Goal: Use online tool/utility: Utilize a website feature to perform a specific function

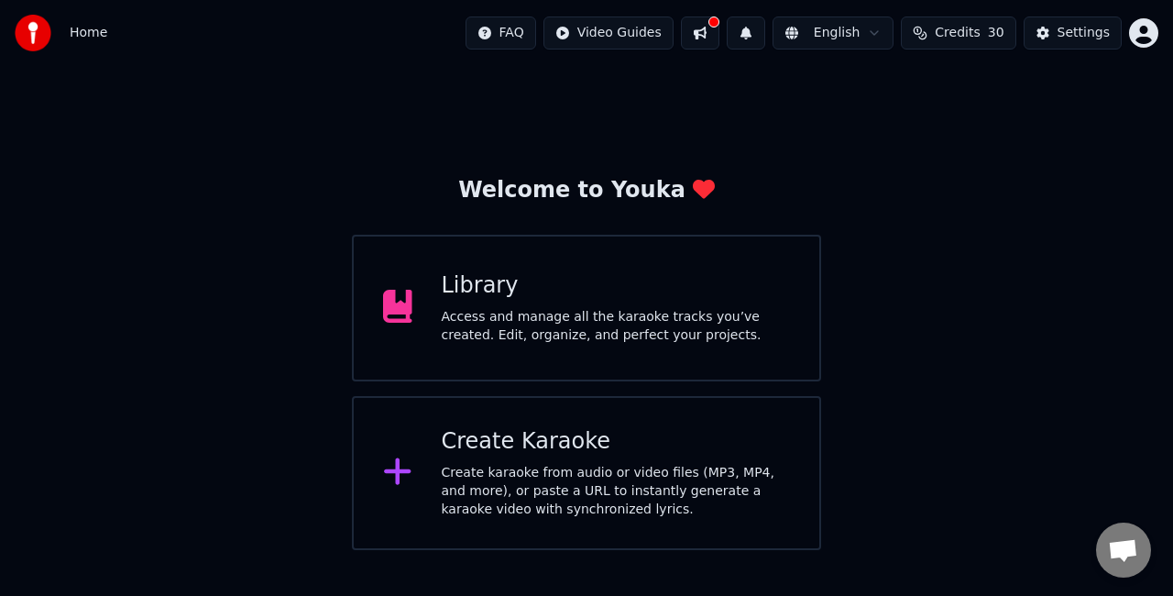
click at [563, 455] on div "Create Karaoke" at bounding box center [616, 441] width 349 height 29
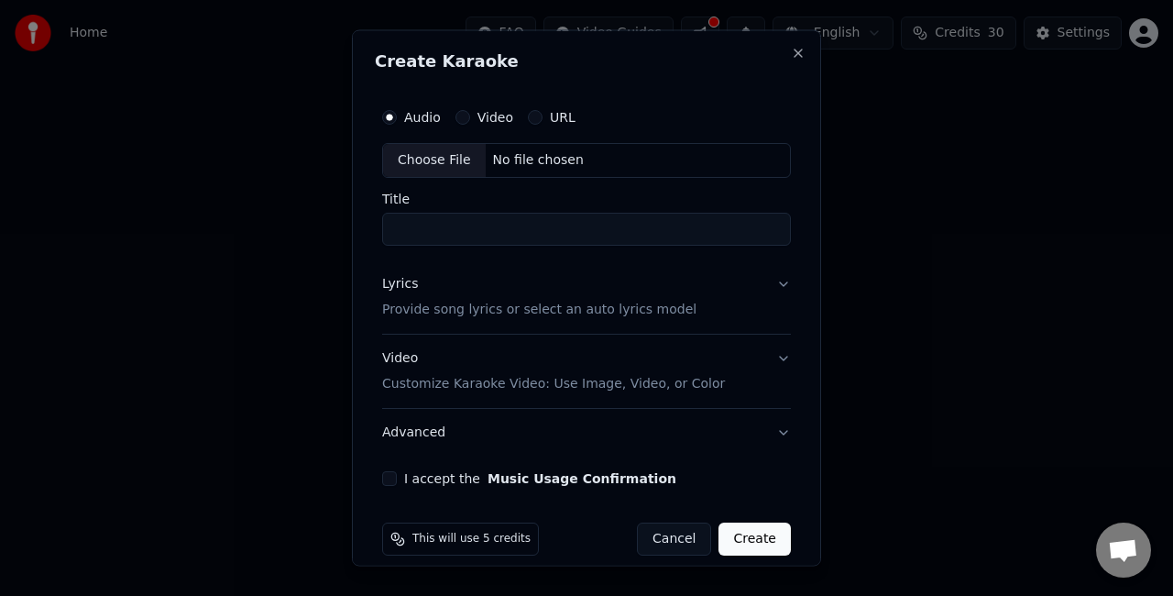
click at [462, 152] on div "Choose File" at bounding box center [434, 160] width 103 height 33
type input "**********"
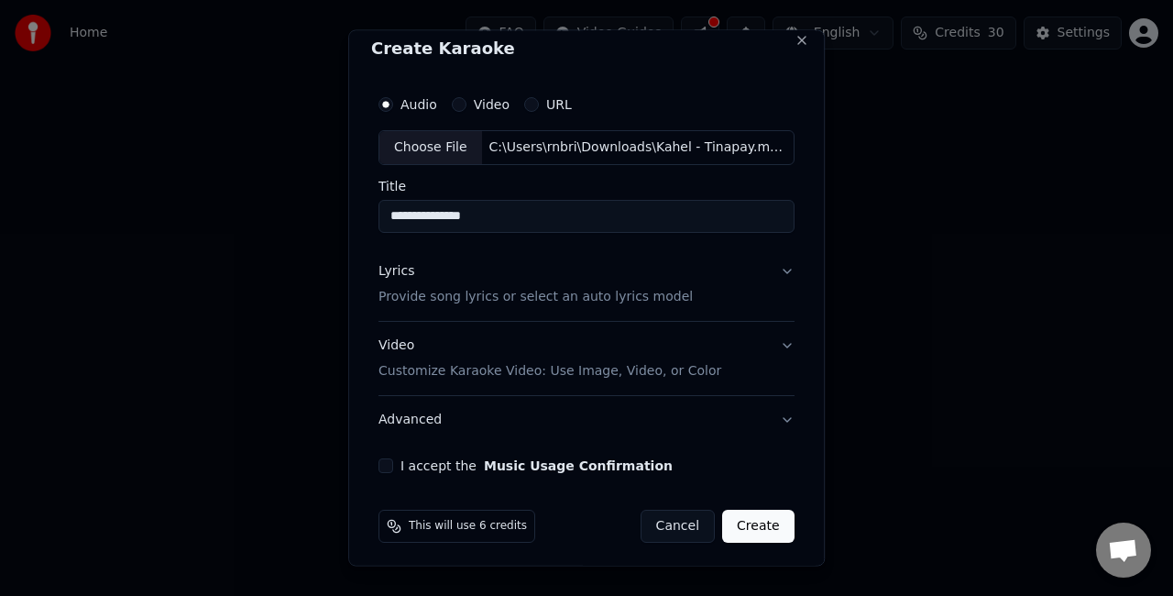
scroll to position [16, 0]
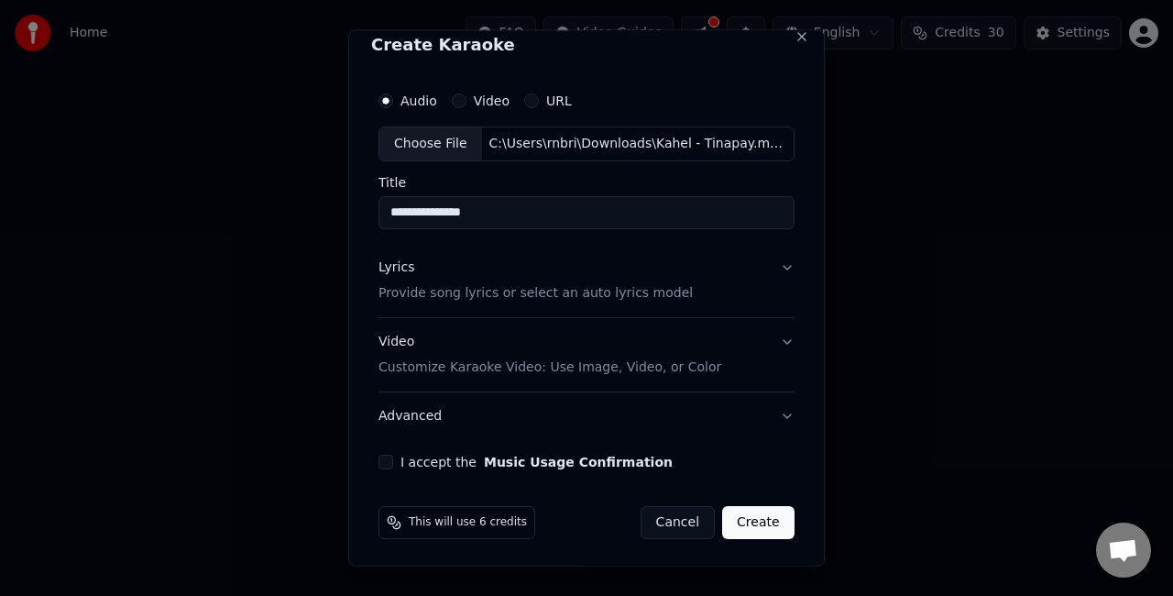
click at [467, 362] on p "Customize Karaoke Video: Use Image, Video, or Color" at bounding box center [550, 366] width 343 height 18
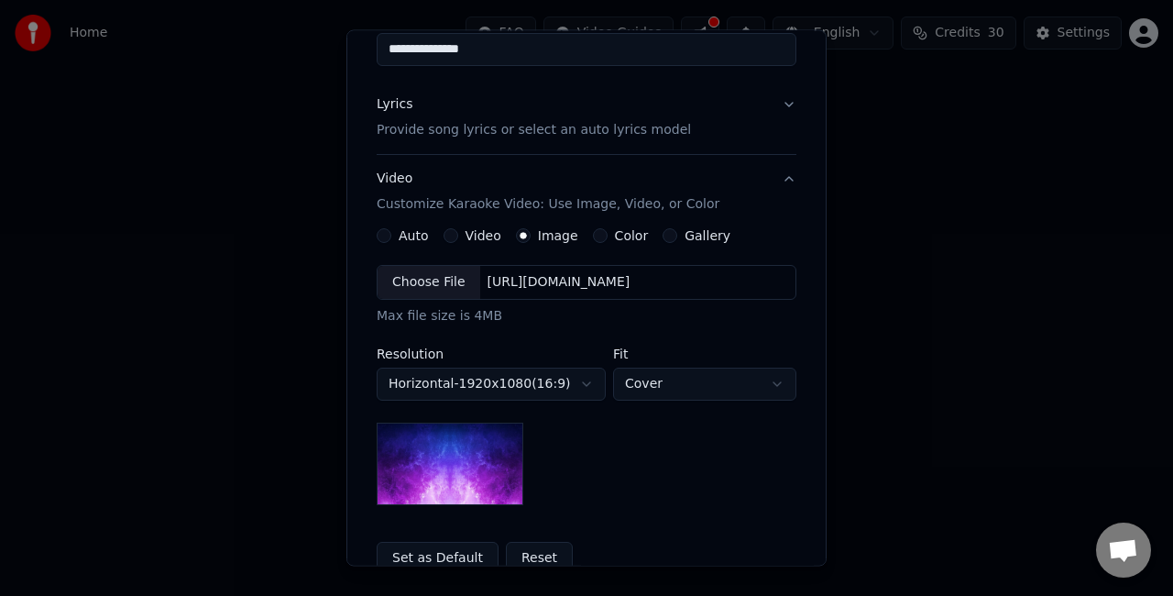
scroll to position [200, 0]
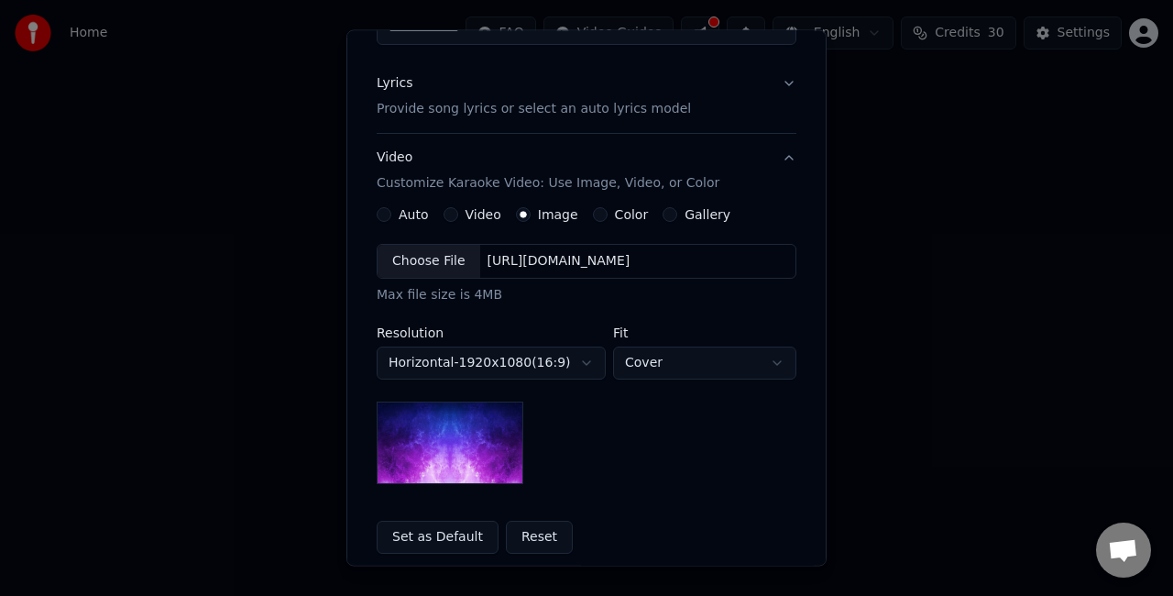
click at [638, 253] on div "[URL][DOMAIN_NAME]" at bounding box center [559, 261] width 158 height 18
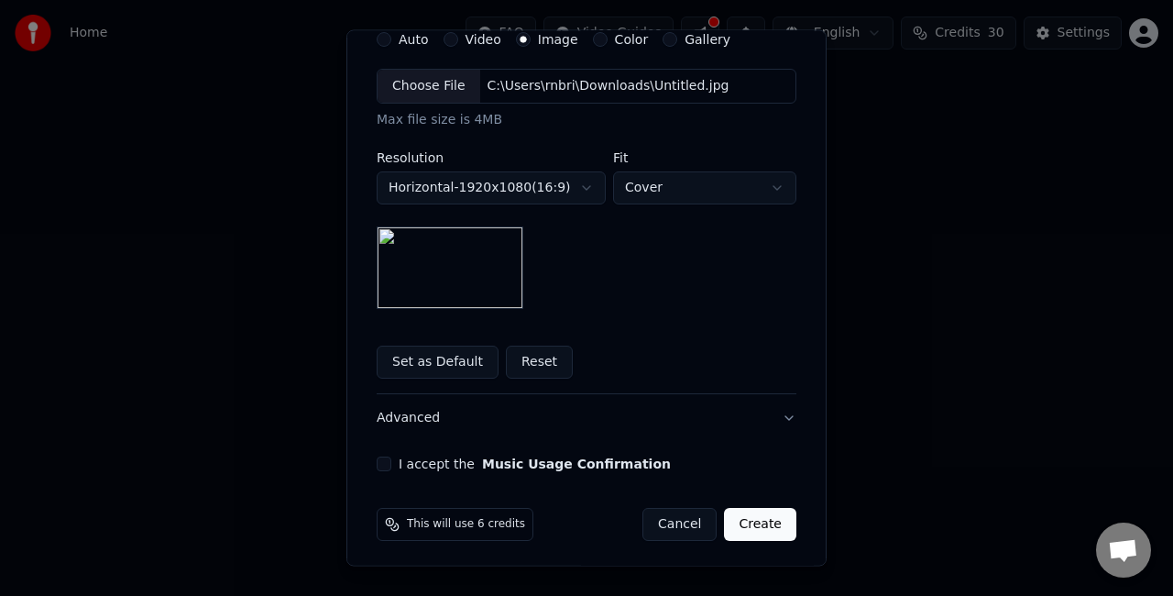
scroll to position [378, 0]
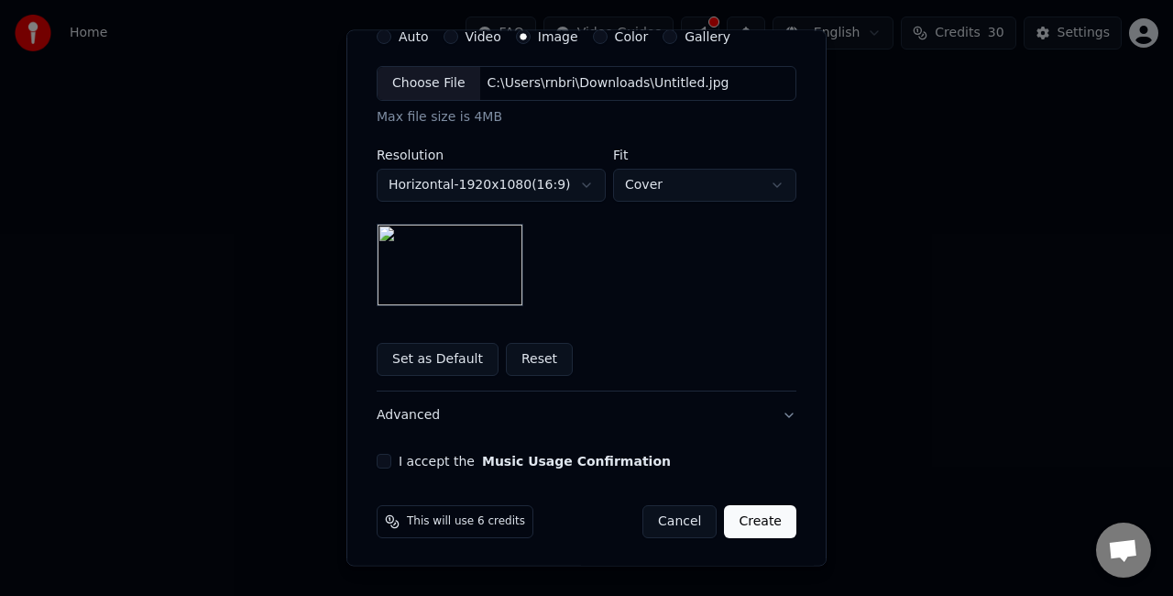
click at [377, 456] on button "I accept the Music Usage Confirmation" at bounding box center [384, 461] width 15 height 15
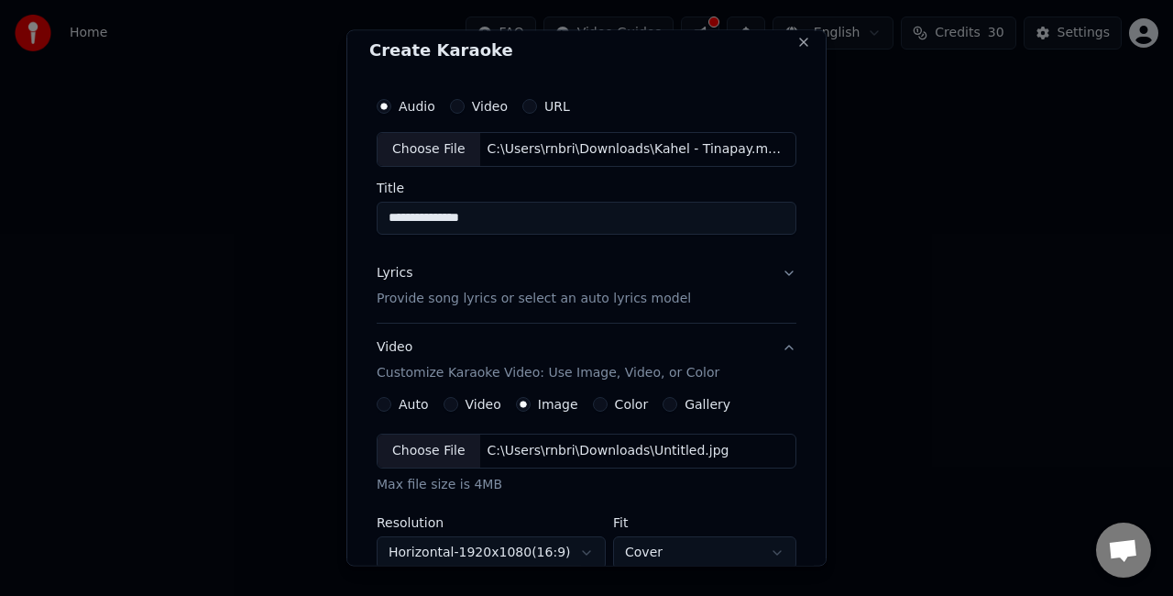
scroll to position [0, 0]
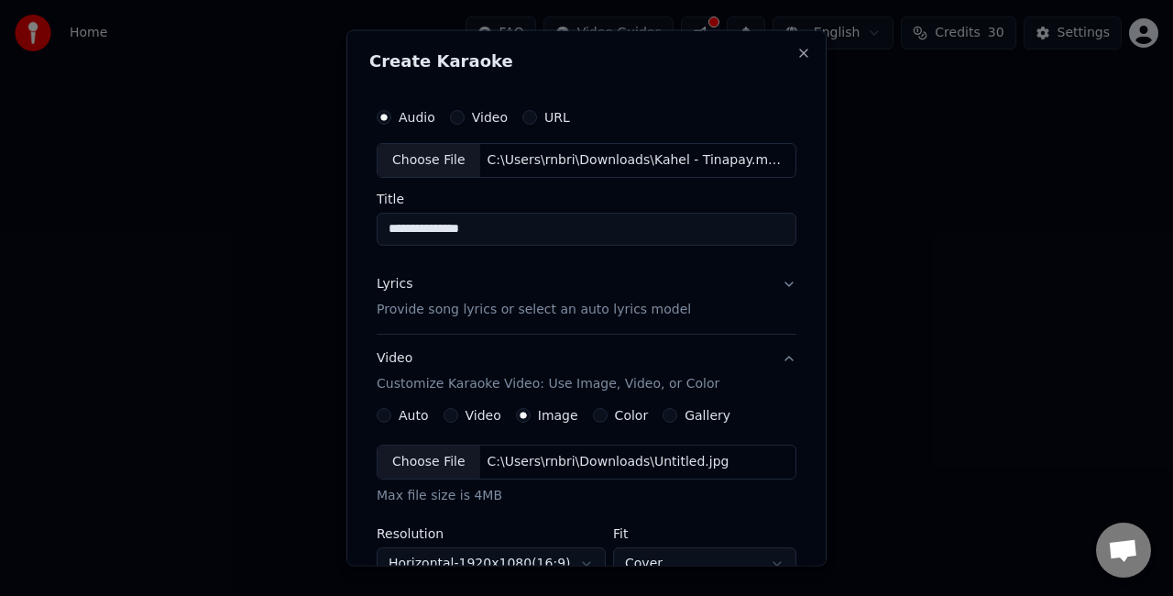
click at [390, 279] on div "Lyrics" at bounding box center [395, 283] width 36 height 18
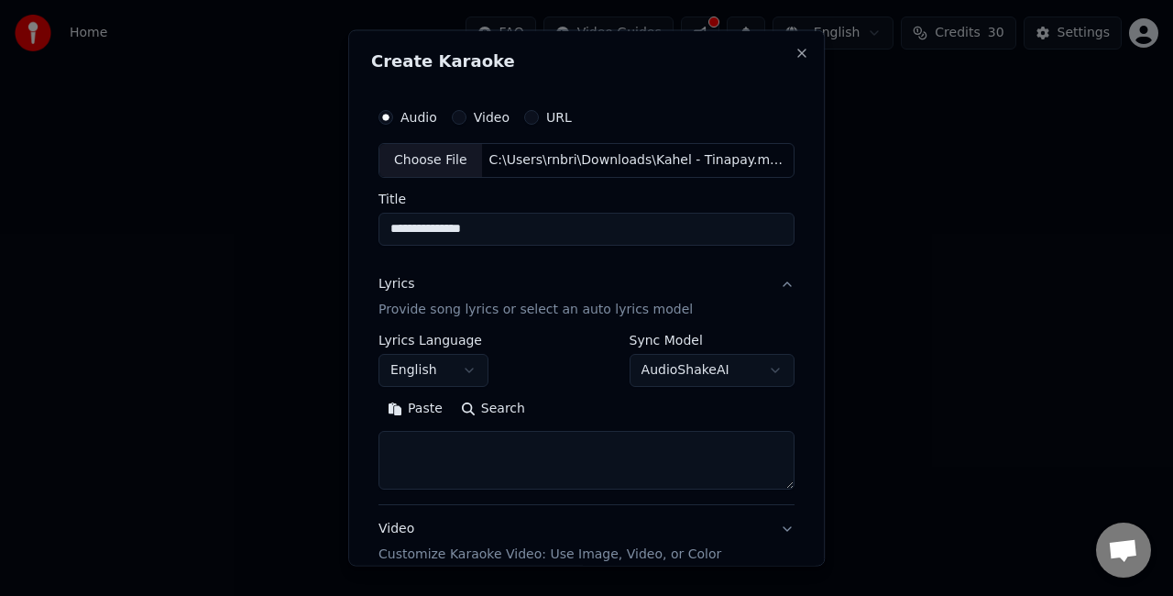
click at [474, 366] on button "English" at bounding box center [434, 369] width 110 height 33
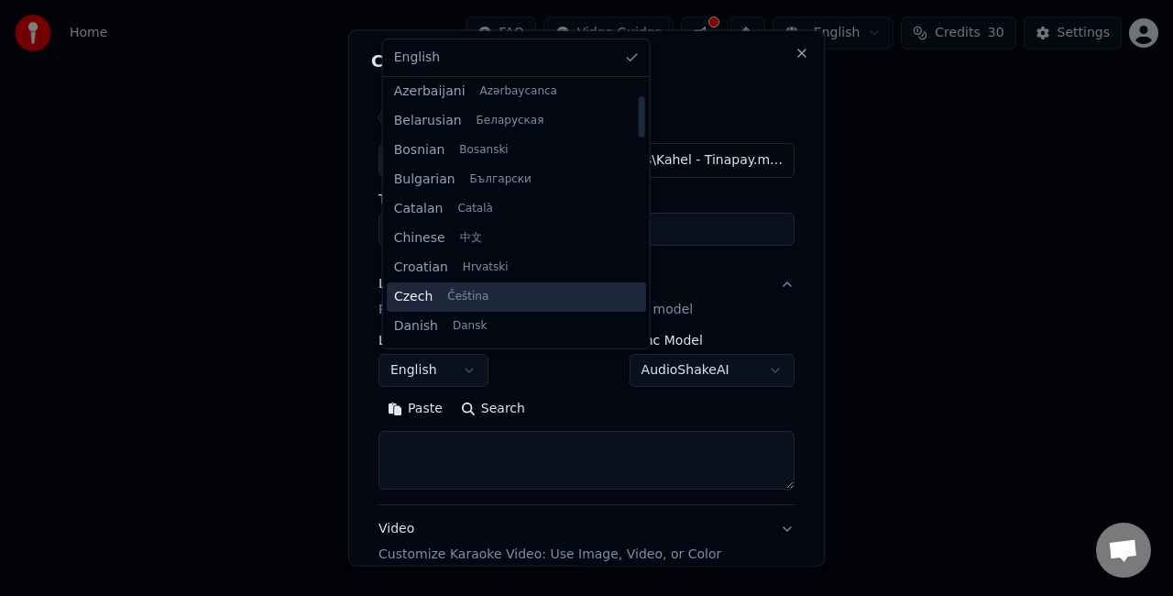
scroll to position [183, 0]
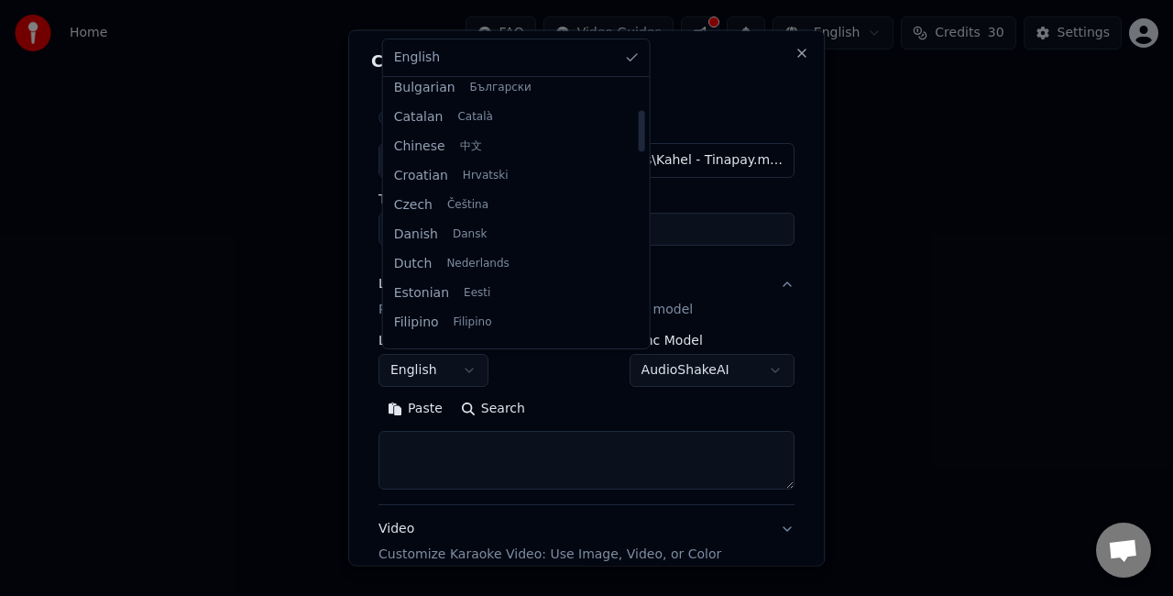
select select "**"
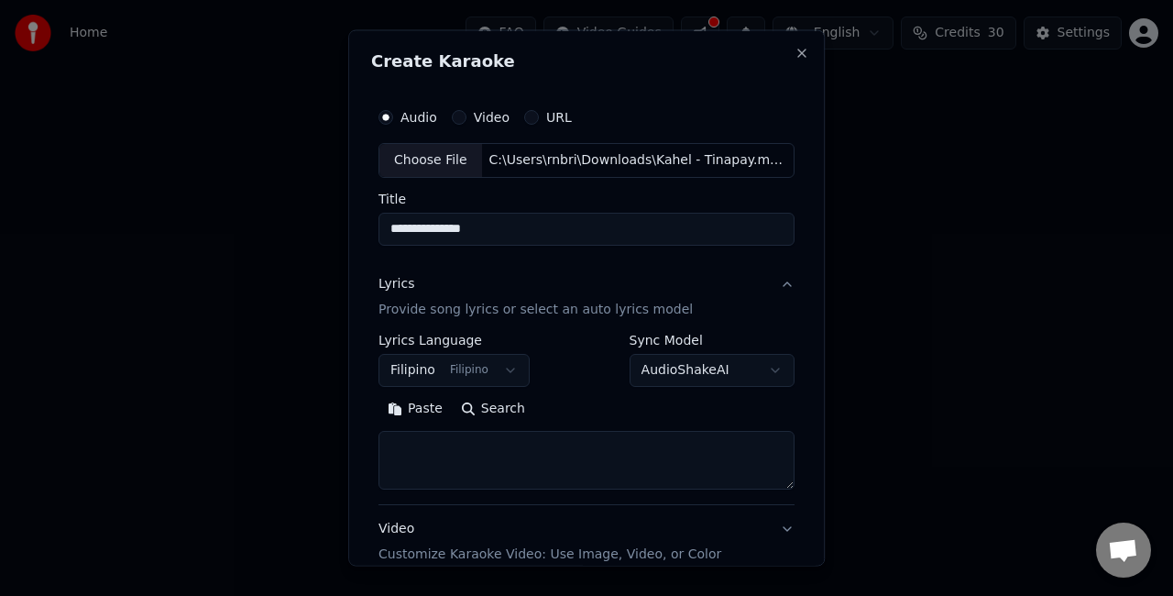
click at [427, 407] on button "Paste" at bounding box center [415, 407] width 73 height 29
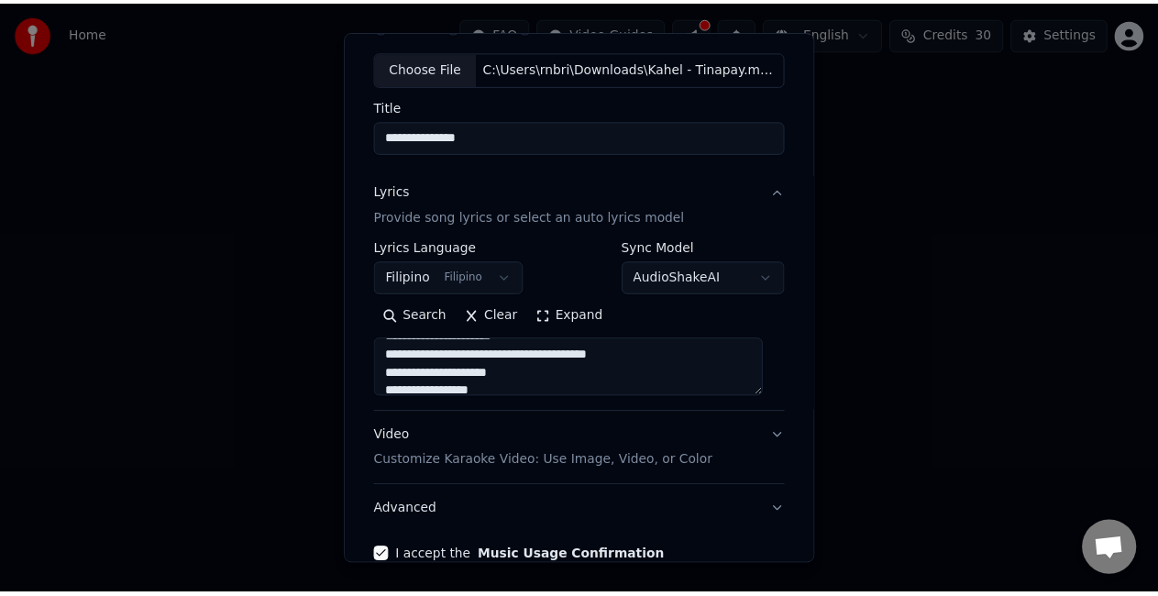
scroll to position [187, 0]
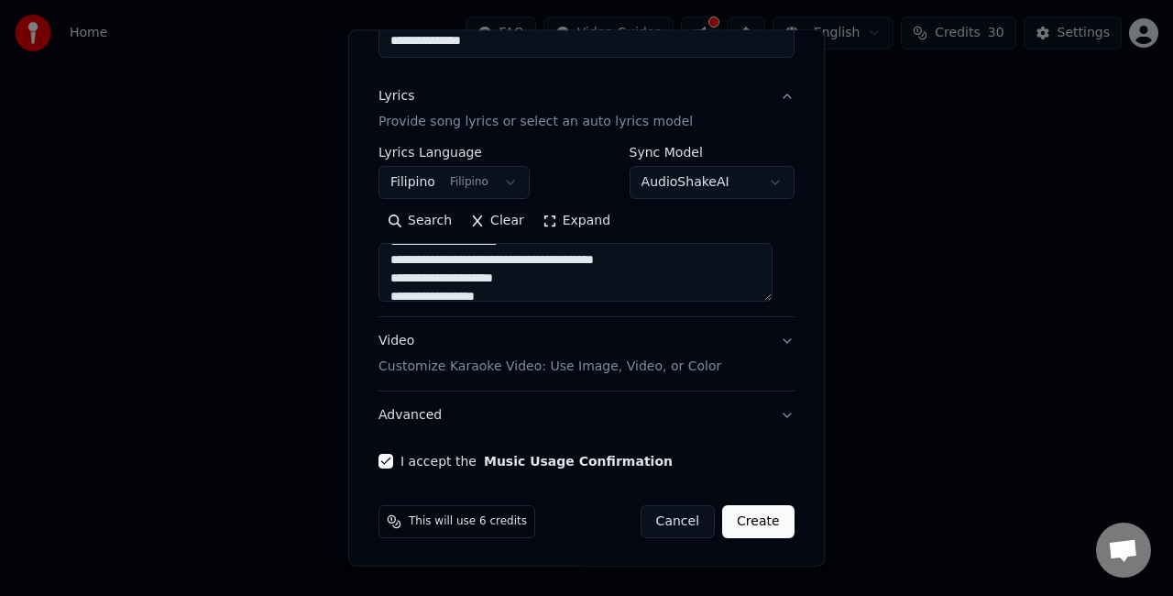
click at [750, 517] on button "Create" at bounding box center [758, 521] width 72 height 33
type textarea "**********"
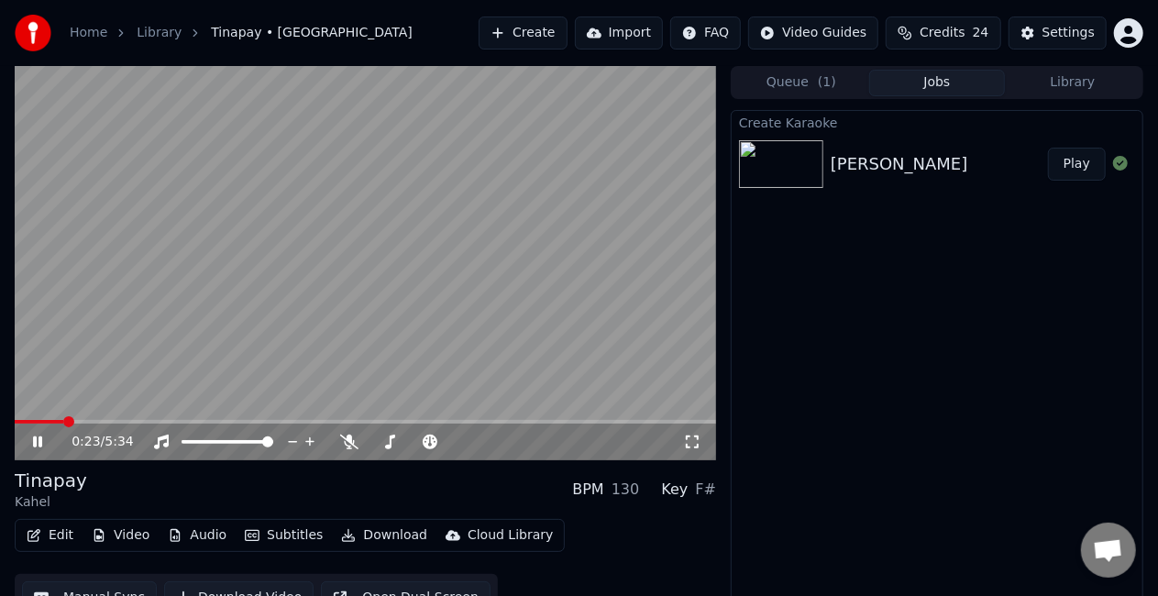
click at [37, 440] on icon at bounding box center [50, 441] width 42 height 15
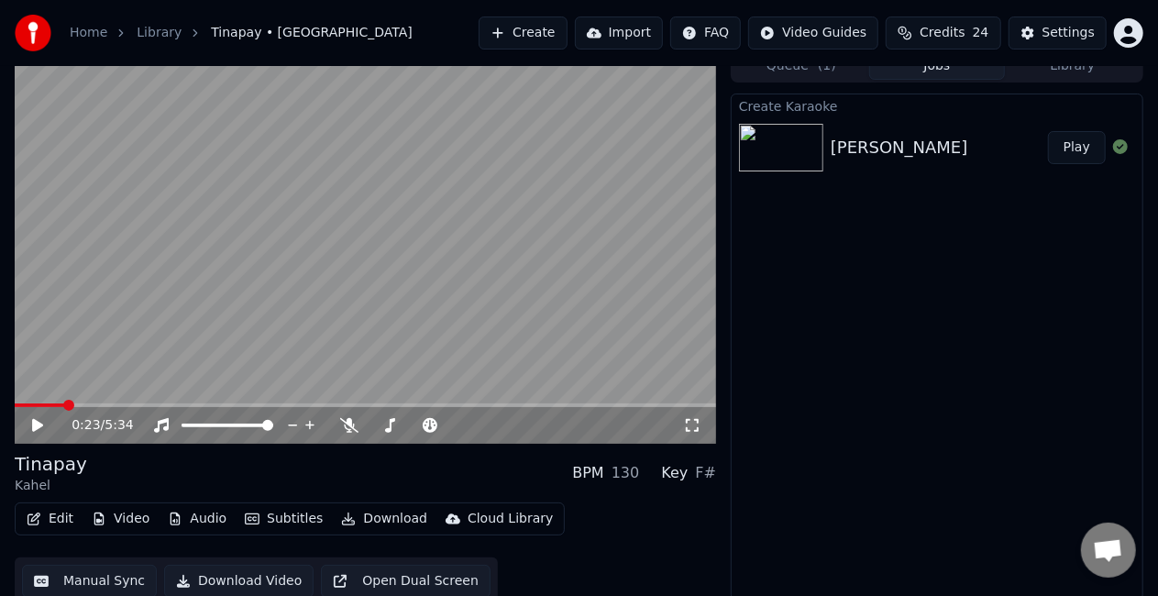
scroll to position [26, 0]
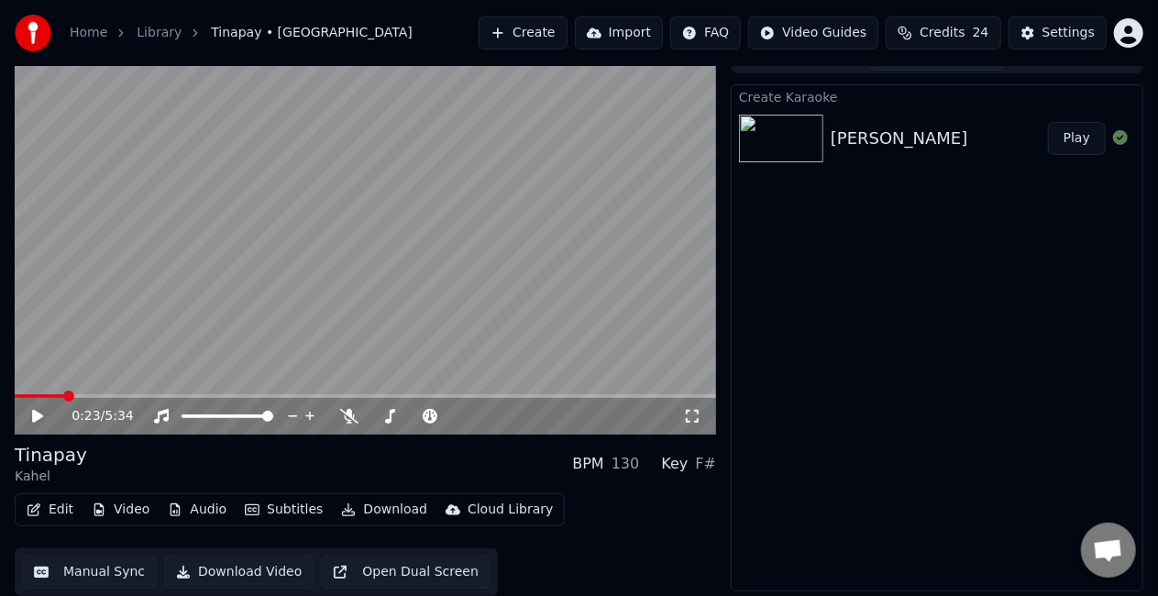
click at [227, 572] on button "Download Video" at bounding box center [238, 571] width 149 height 33
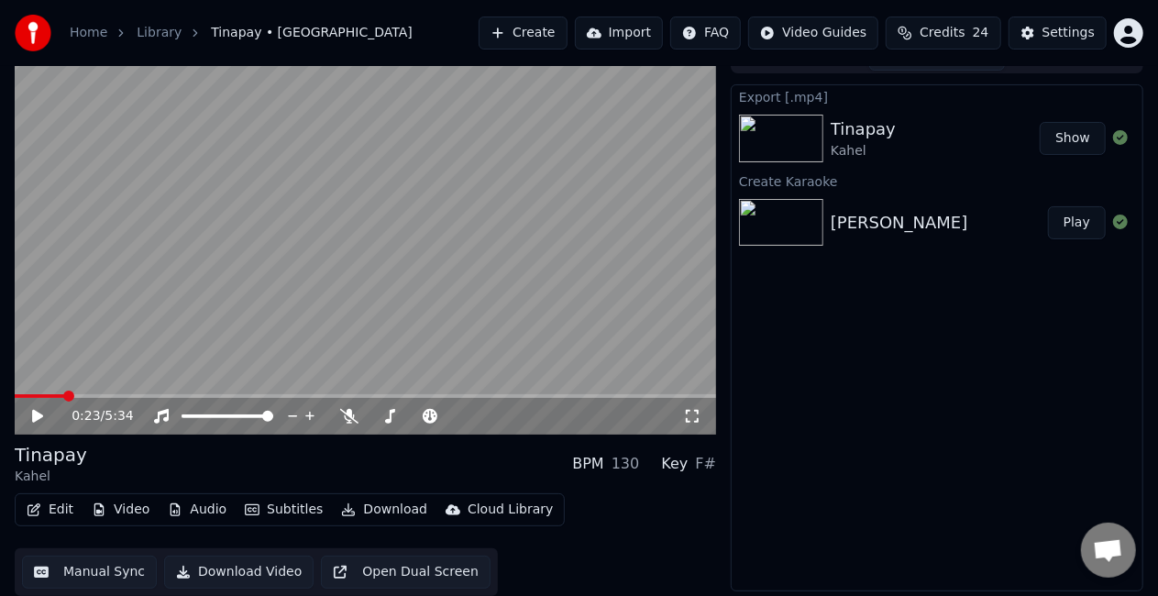
click at [1077, 137] on button "Show" at bounding box center [1072, 138] width 66 height 33
